Goal: Information Seeking & Learning: Learn about a topic

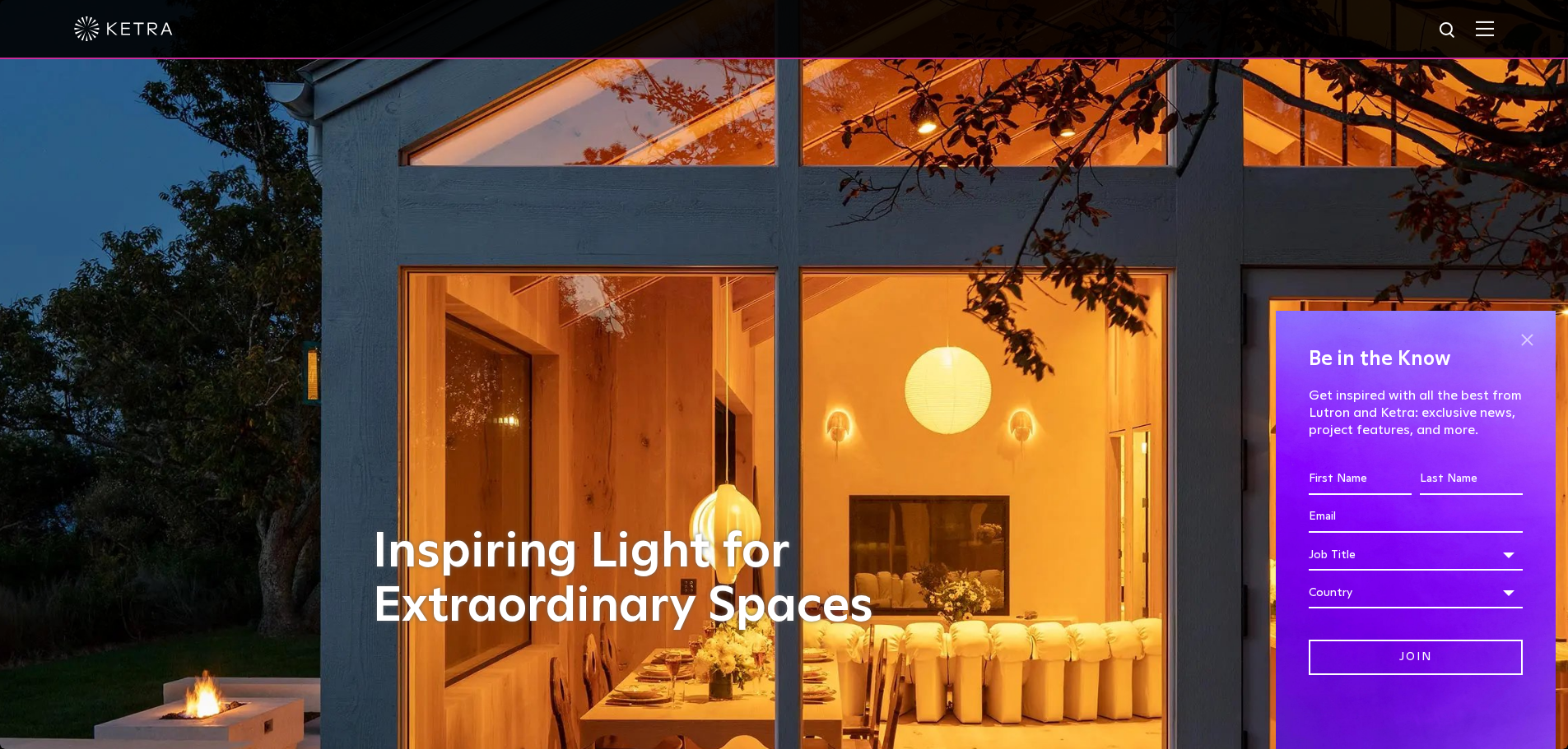
click at [1526, 339] on span at bounding box center [1526, 340] width 25 height 25
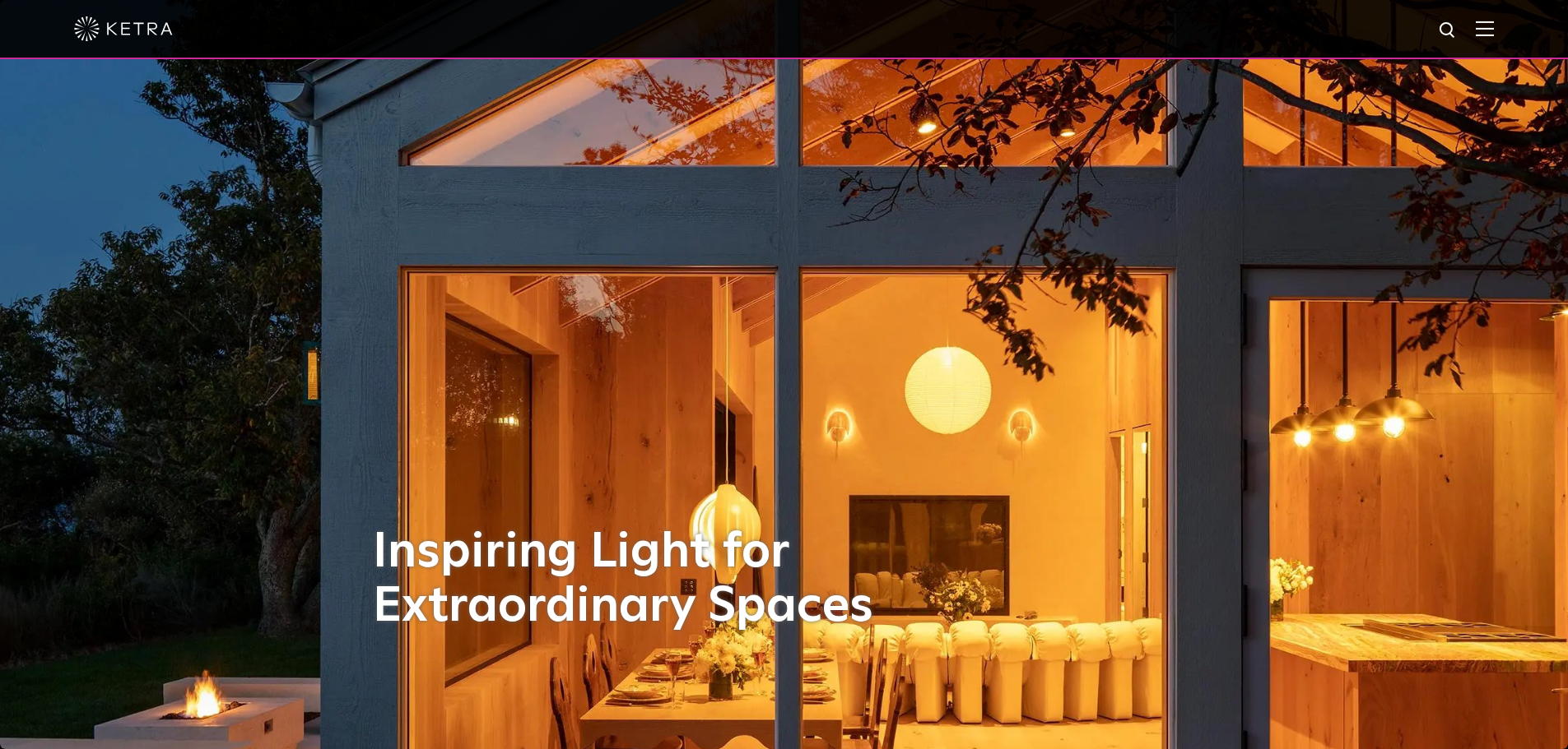
click at [1494, 23] on img at bounding box center [1484, 28] width 18 height 16
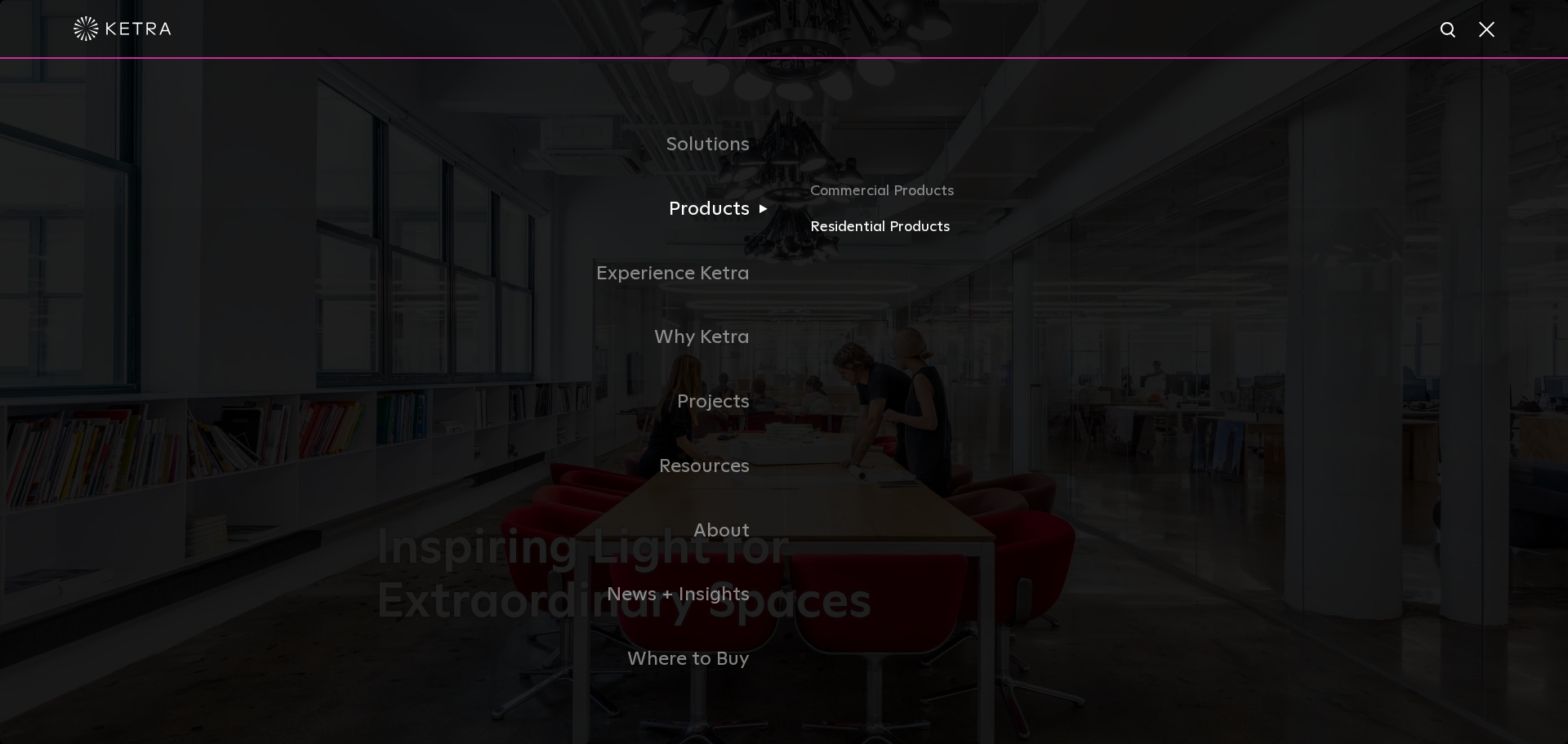
click at [831, 235] on link "Residential Products" at bounding box center [1001, 227] width 382 height 23
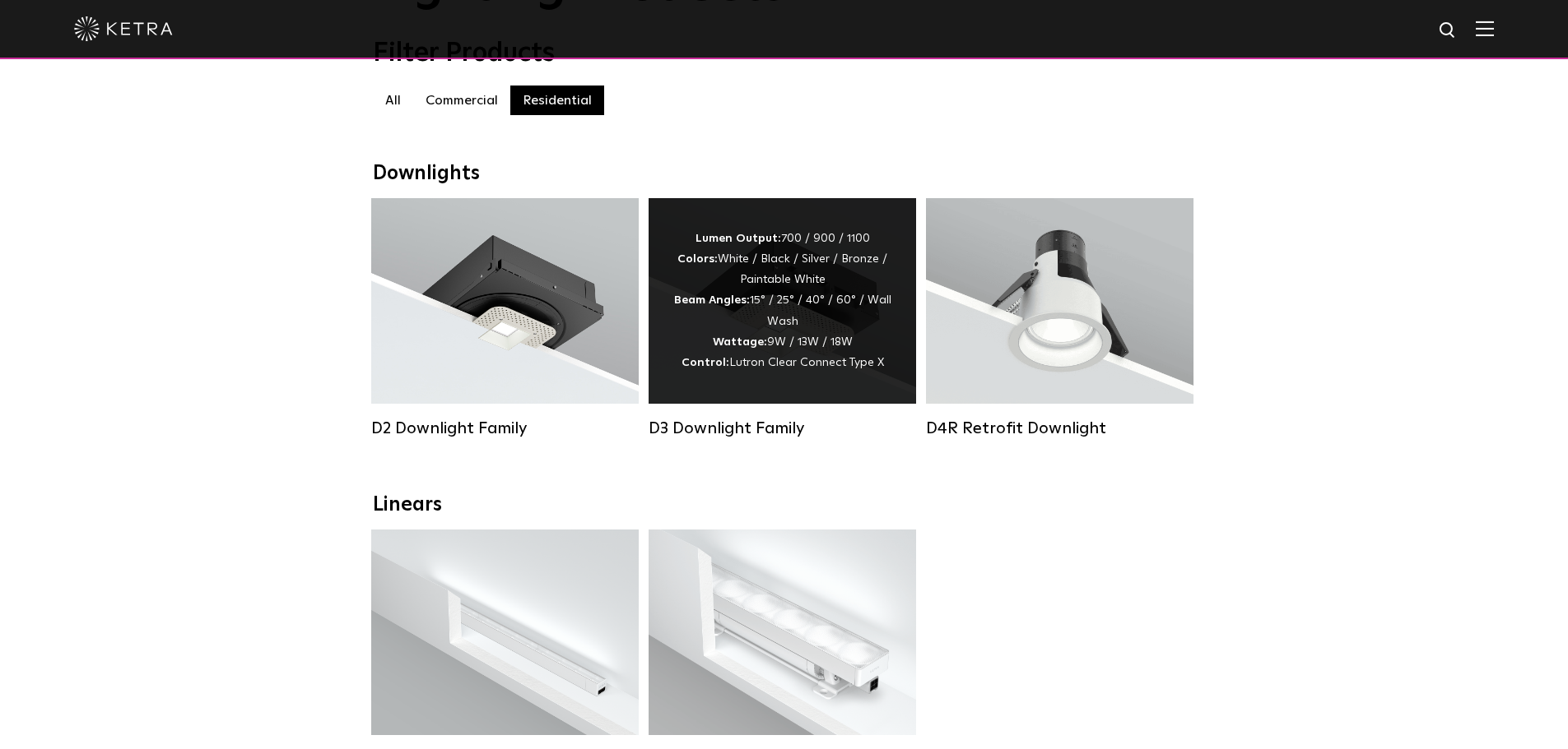
scroll to position [329, 0]
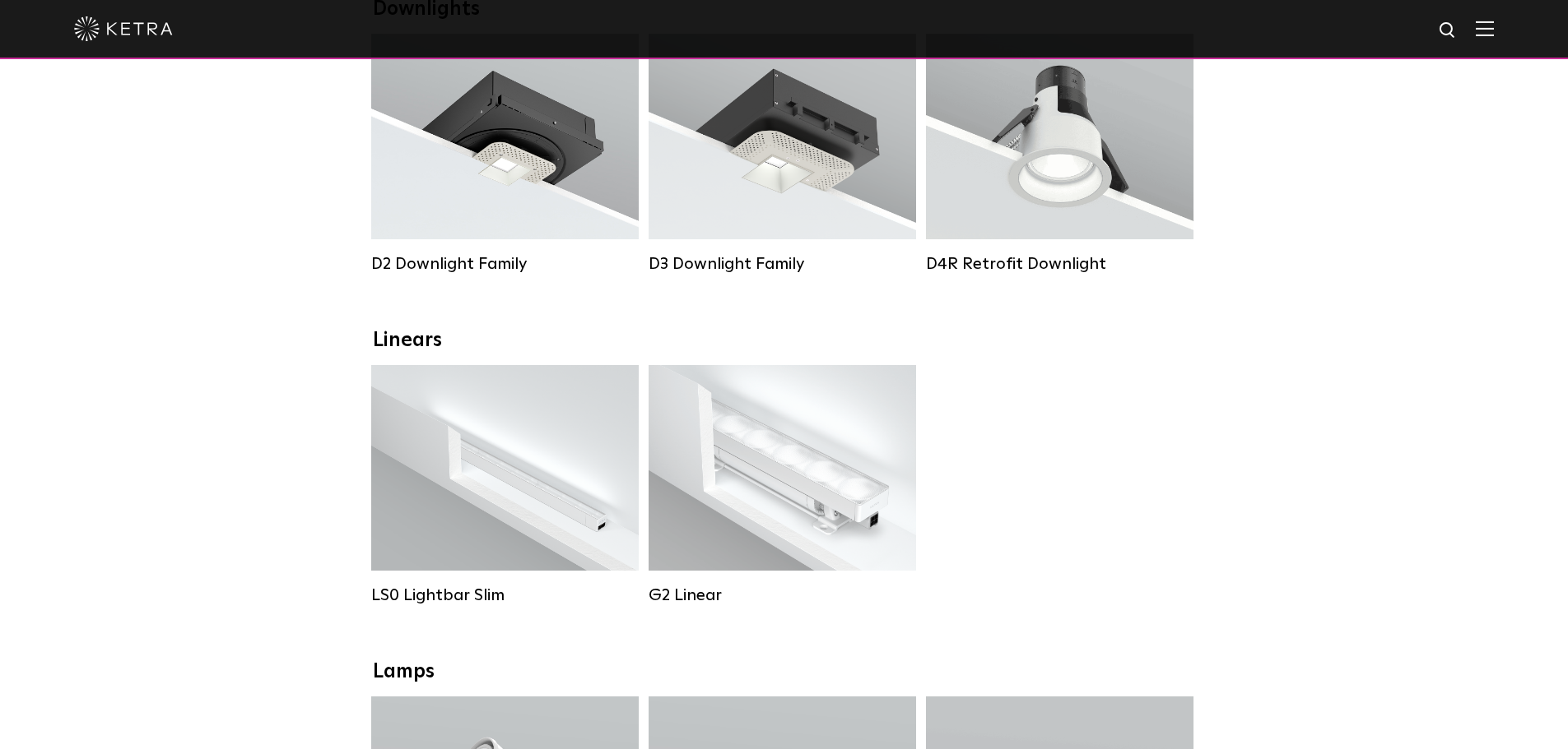
click at [88, 23] on img at bounding box center [123, 28] width 98 height 25
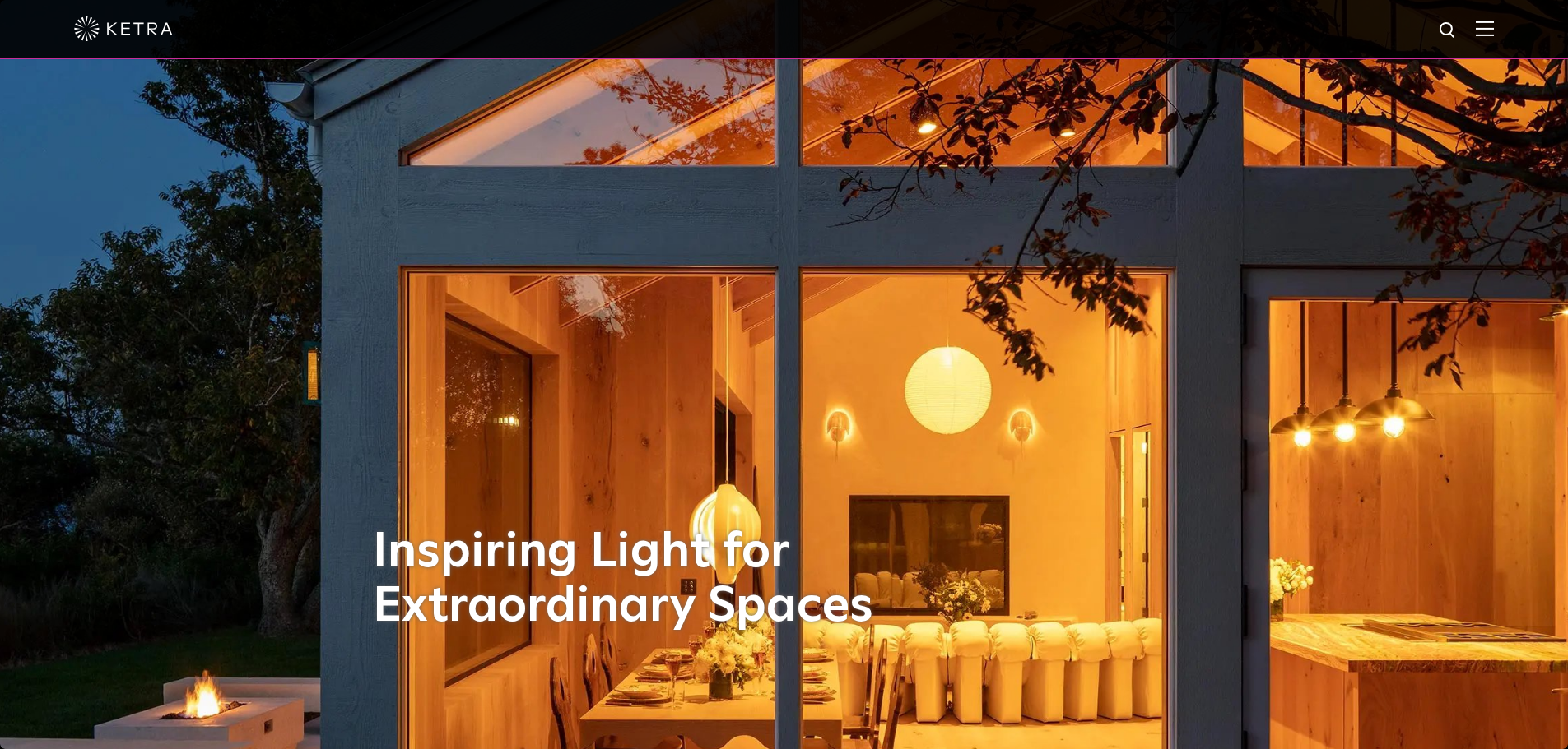
click at [1489, 35] on img at bounding box center [1484, 28] width 18 height 16
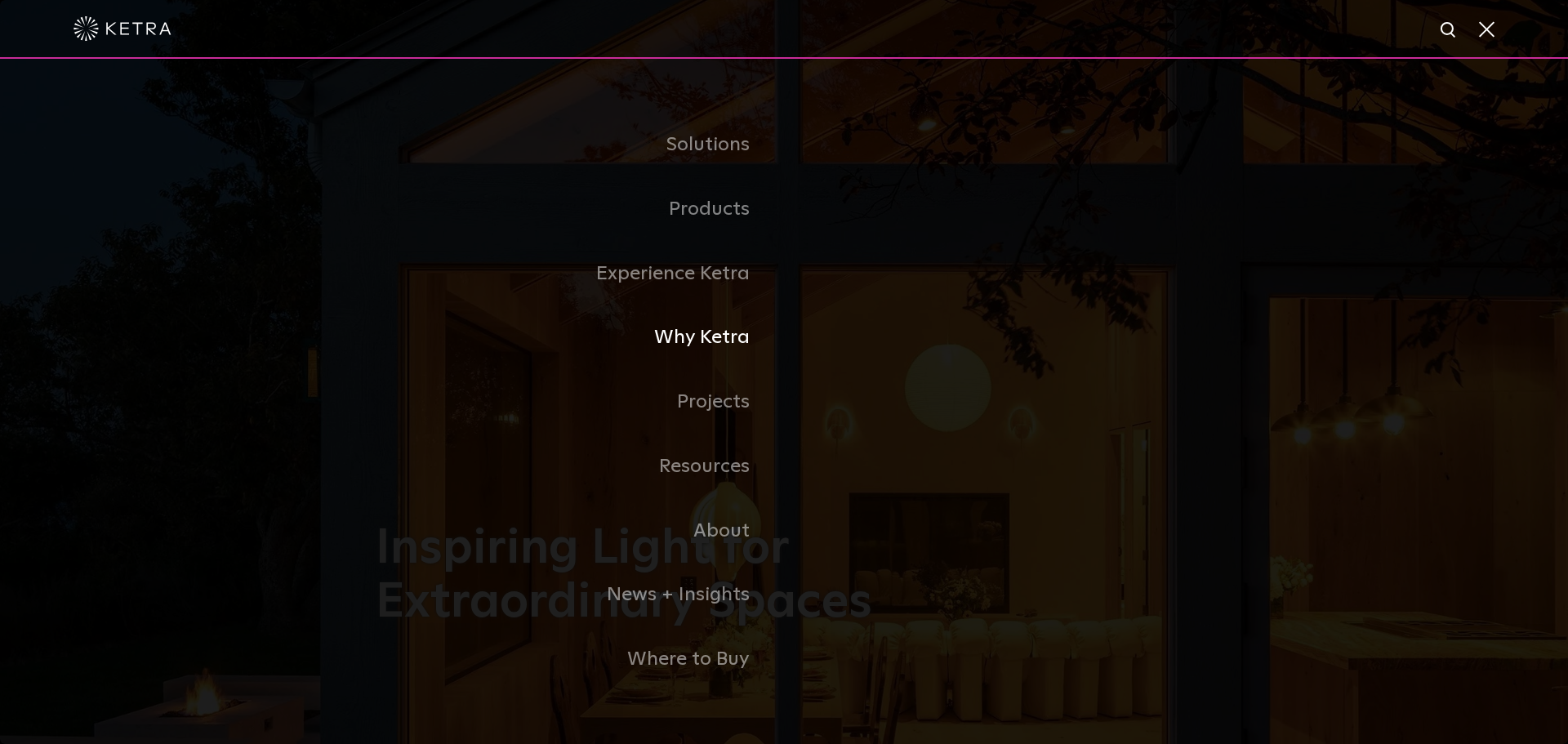
click at [697, 332] on link "Why Ketra" at bounding box center [579, 337] width 408 height 65
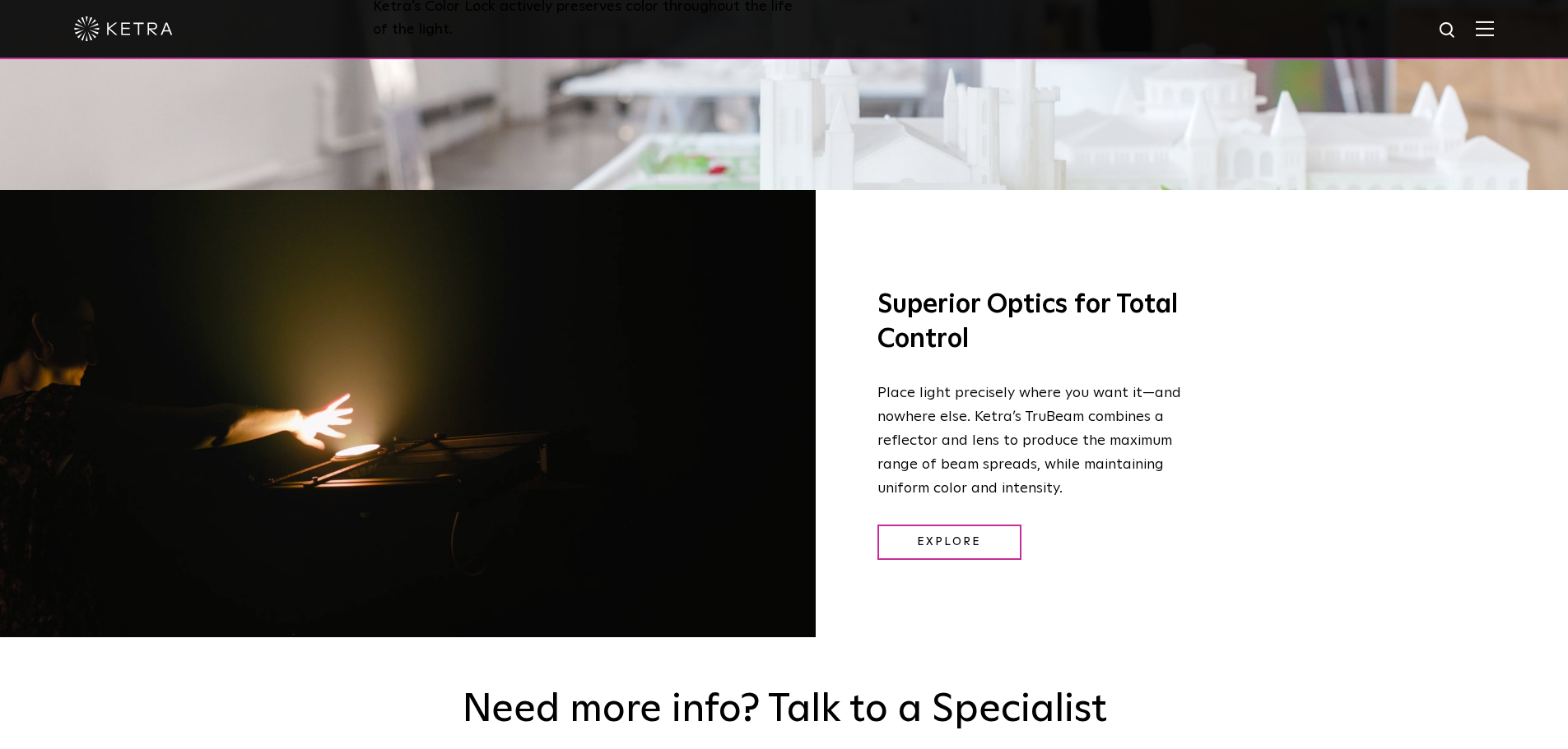
scroll to position [2032, 0]
